Goal: Use online tool/utility: Utilize a website feature to perform a specific function

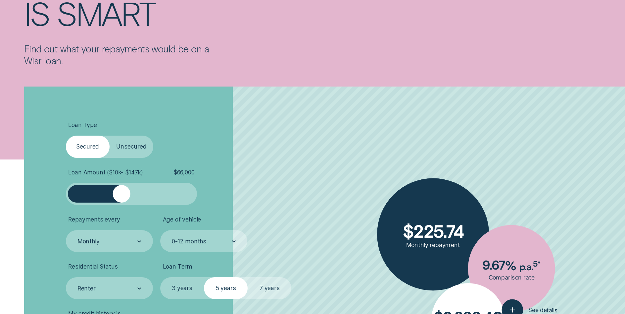
click at [121, 190] on div at bounding box center [131, 194] width 109 height 18
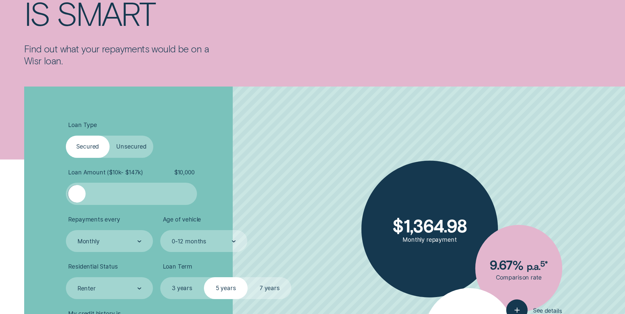
drag, startPoint x: 126, startPoint y: 191, endPoint x: 70, endPoint y: 182, distance: 57.0
click at [70, 182] on div "Loan Amount ( $10k - $147k ) $ 10,000" at bounding box center [131, 187] width 131 height 36
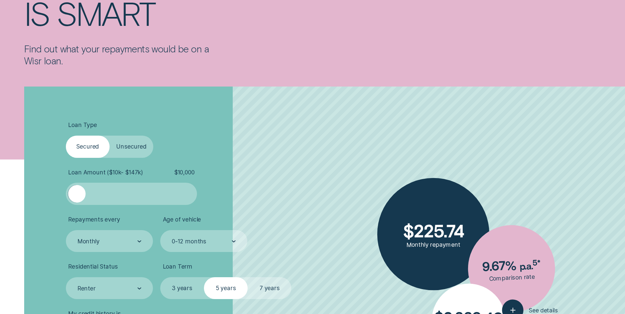
click at [128, 146] on label "Unsecured" at bounding box center [132, 146] width 44 height 22
click at [110, 135] on input "Unsecured" at bounding box center [110, 135] width 0 height 0
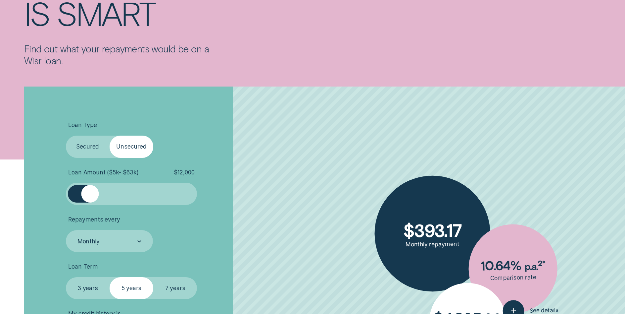
click at [89, 199] on div at bounding box center [90, 194] width 18 height 18
click at [85, 198] on div at bounding box center [88, 194] width 18 height 18
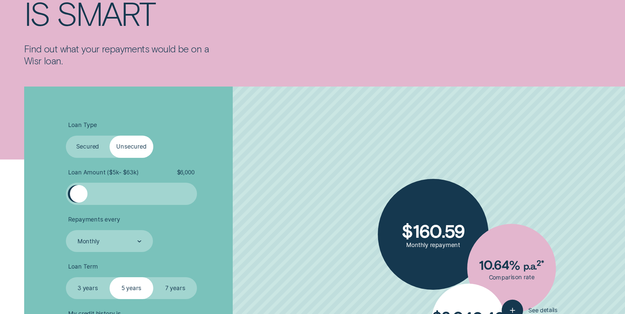
drag, startPoint x: 88, startPoint y: 196, endPoint x: 79, endPoint y: 196, distance: 9.3
click at [79, 196] on div at bounding box center [79, 194] width 18 height 18
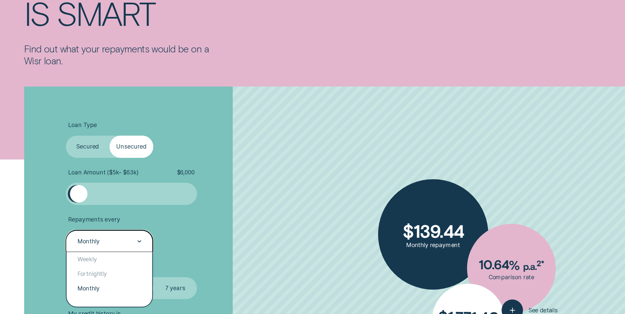
click at [139, 242] on icon at bounding box center [139, 240] width 3 height 1
click at [99, 258] on div "Weekly" at bounding box center [110, 259] width 86 height 15
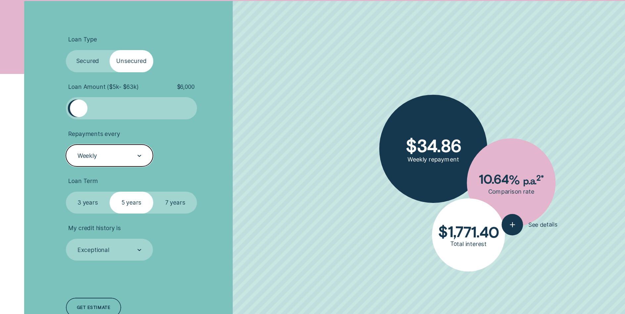
scroll to position [232, 0]
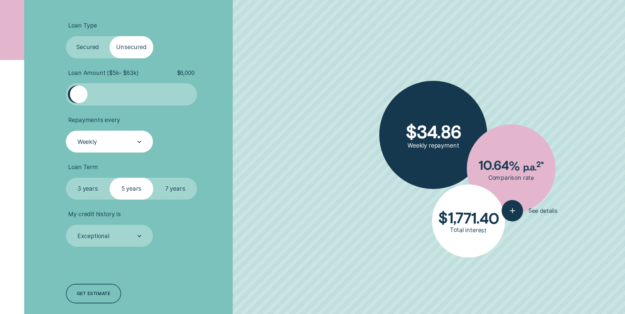
click at [86, 187] on label "3 years" at bounding box center [88, 188] width 44 height 22
click at [66, 177] on input "3 years" at bounding box center [66, 177] width 0 height 0
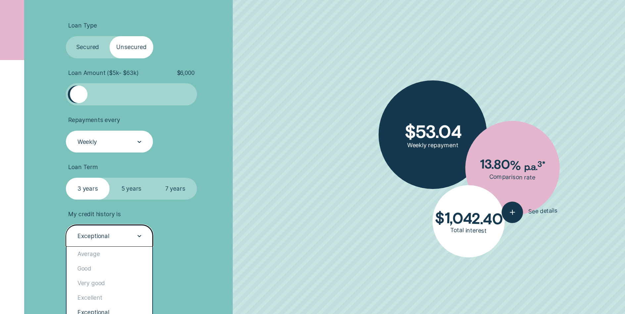
click at [139, 236] on icon at bounding box center [139, 235] width 3 height 1
click at [130, 310] on div "Exceptional" at bounding box center [110, 312] width 86 height 15
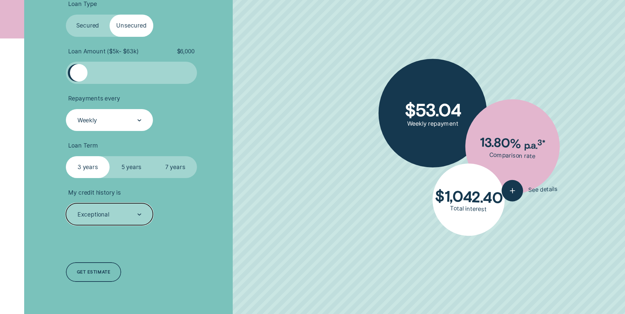
scroll to position [298, 0]
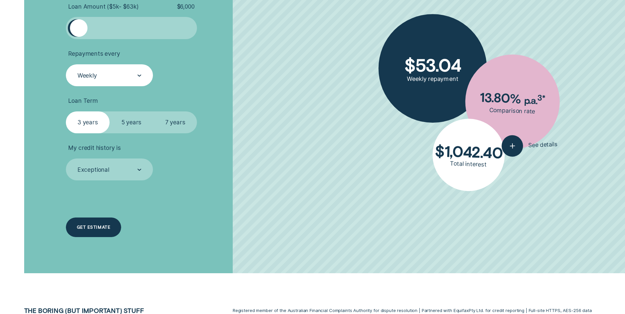
click at [87, 226] on div "Get estimate" at bounding box center [93, 227] width 33 height 4
